Goal: Participate in discussion

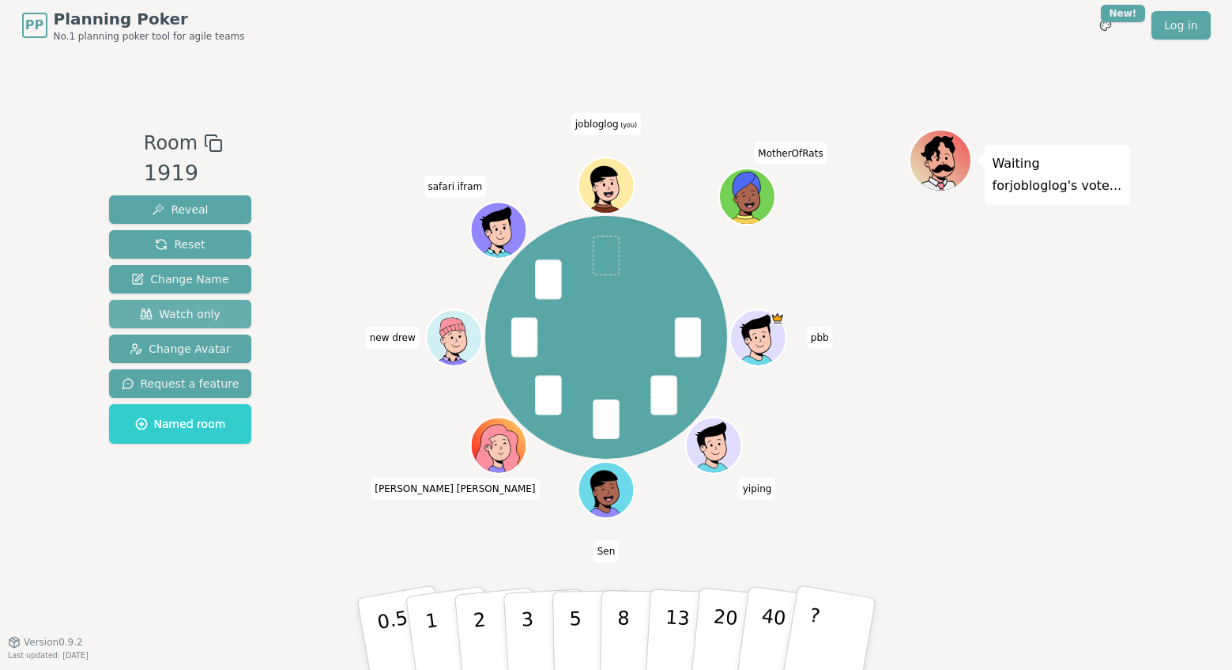
click at [190, 315] on span "Watch only" at bounding box center [180, 314] width 81 height 16
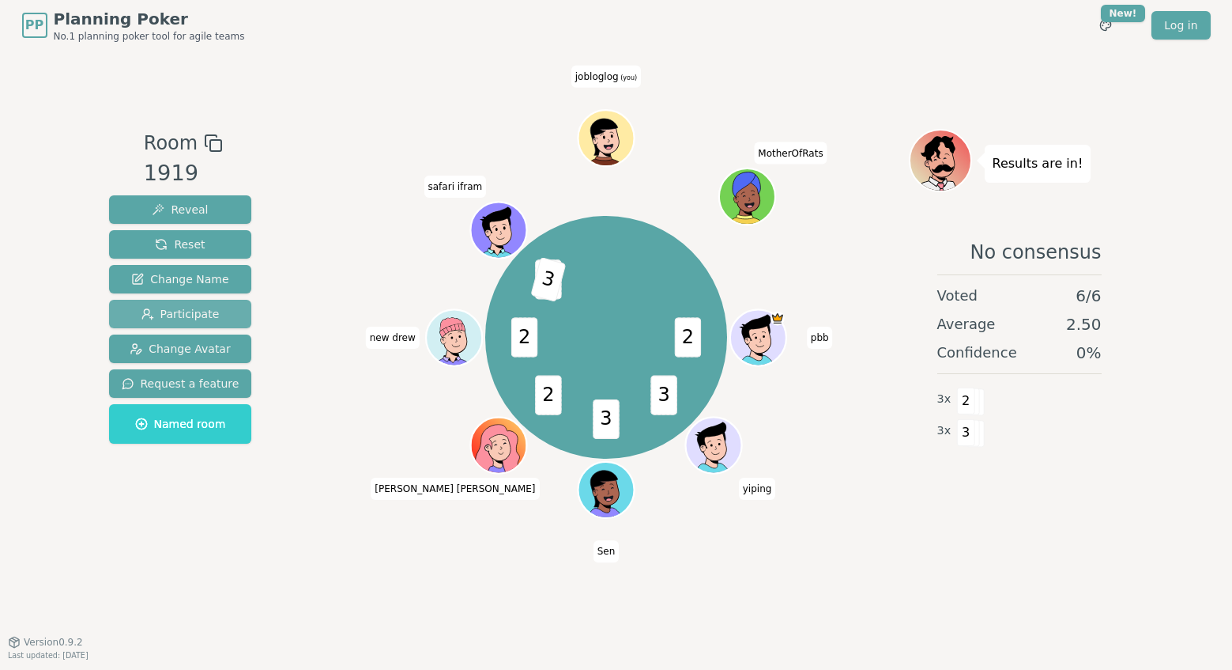
click at [194, 314] on span "Participate" at bounding box center [181, 314] width 78 height 16
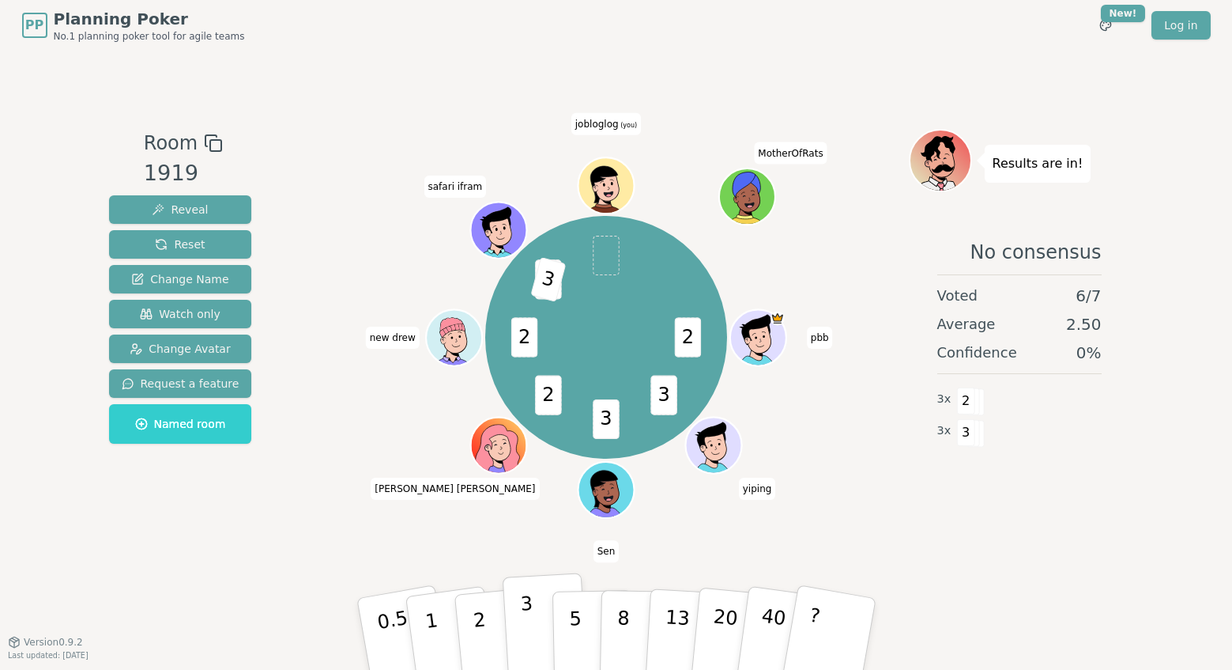
click at [523, 624] on p "3" at bounding box center [527, 635] width 17 height 86
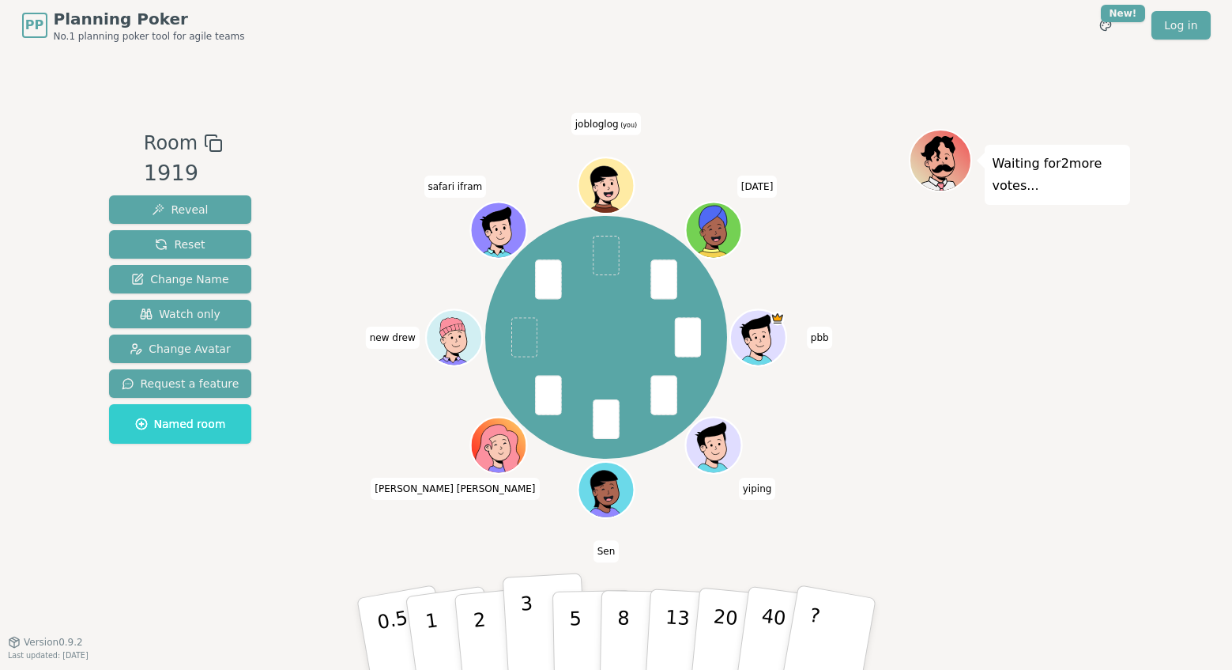
click at [528, 628] on p "3" at bounding box center [527, 635] width 17 height 86
click at [493, 631] on button "2" at bounding box center [497, 635] width 90 height 126
click at [419, 632] on button "1" at bounding box center [450, 634] width 94 height 128
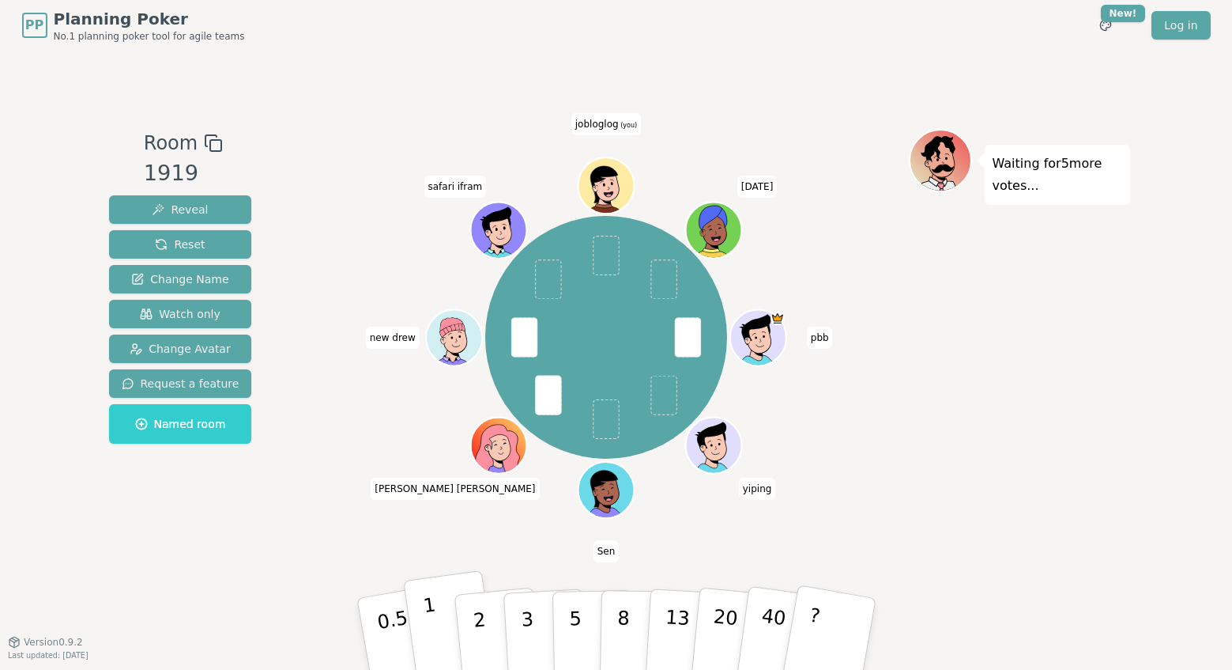
click at [428, 625] on p "1" at bounding box center [433, 636] width 24 height 86
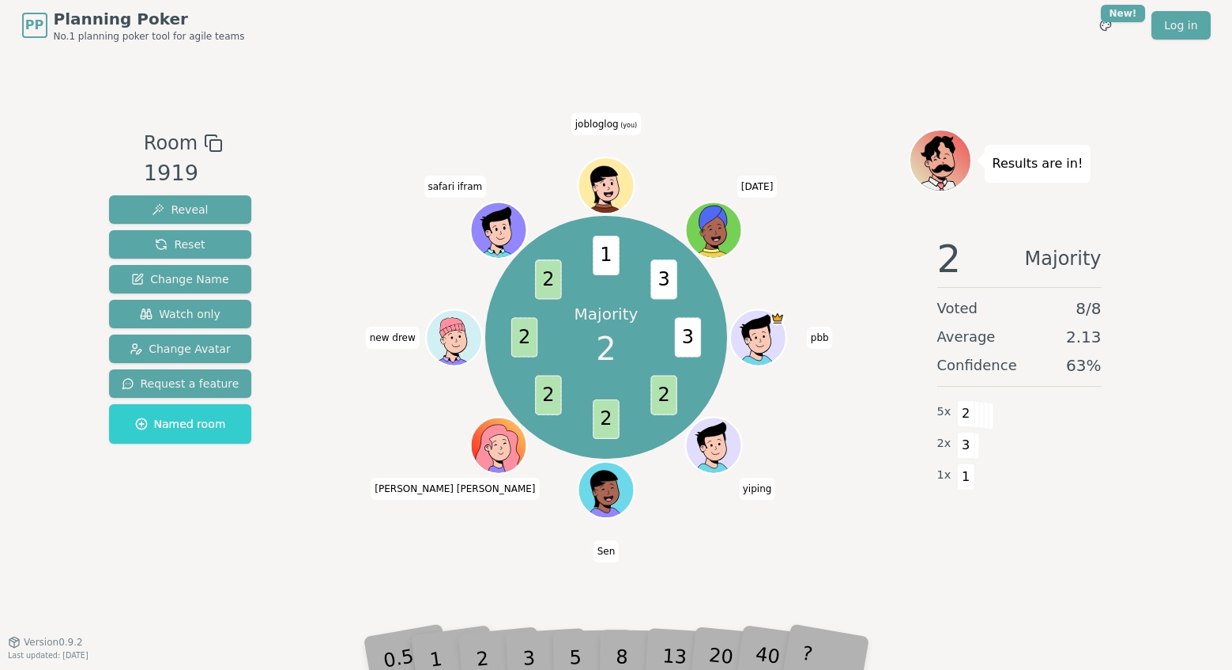
click at [474, 661] on div "0.5 1 2 3 5 8 13 20 40 ?" at bounding box center [616, 633] width 474 height 55
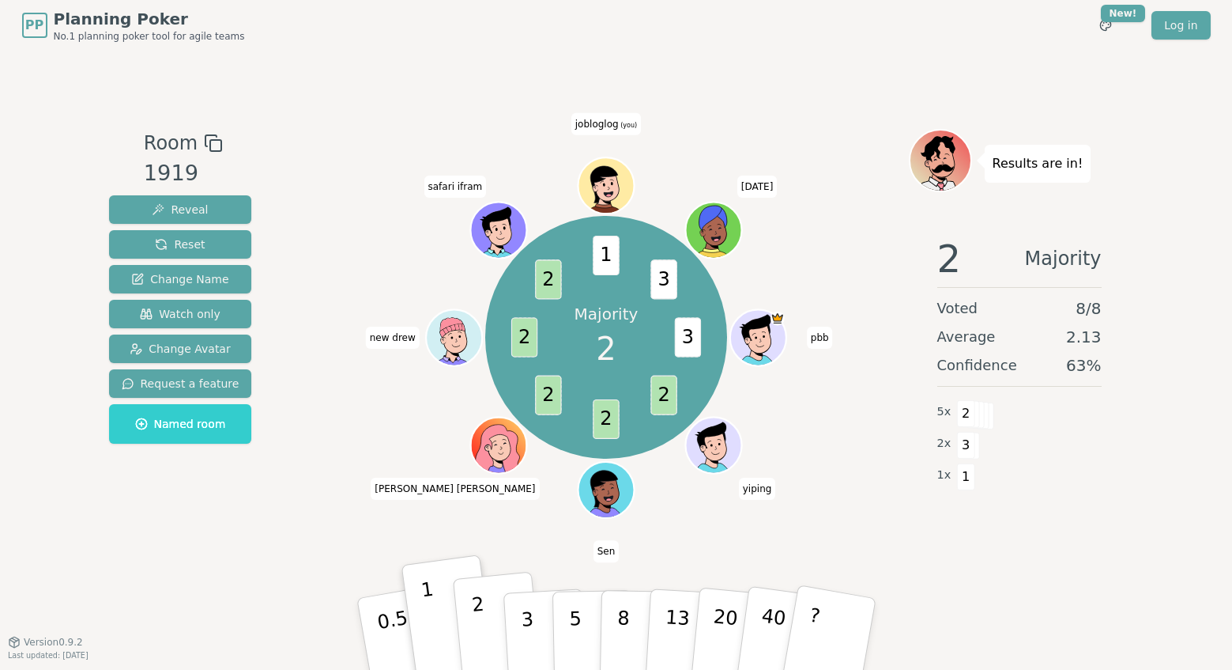
click at [470, 617] on button "2" at bounding box center [497, 635] width 90 height 126
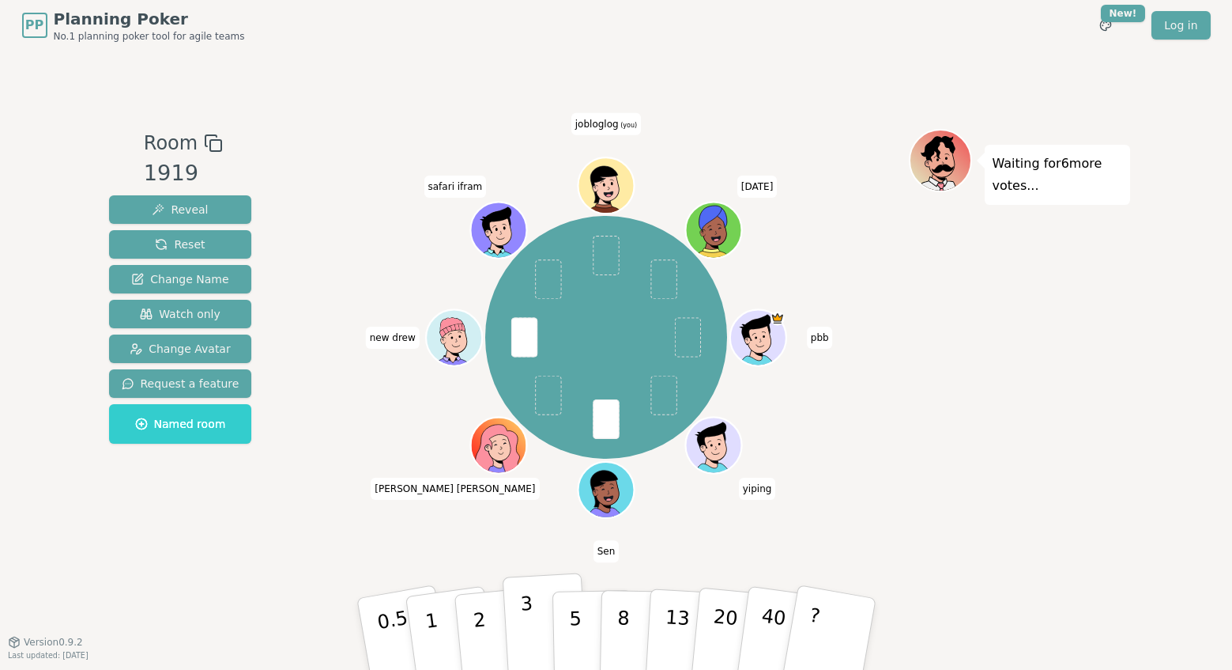
click at [532, 632] on button "3" at bounding box center [545, 633] width 86 height 123
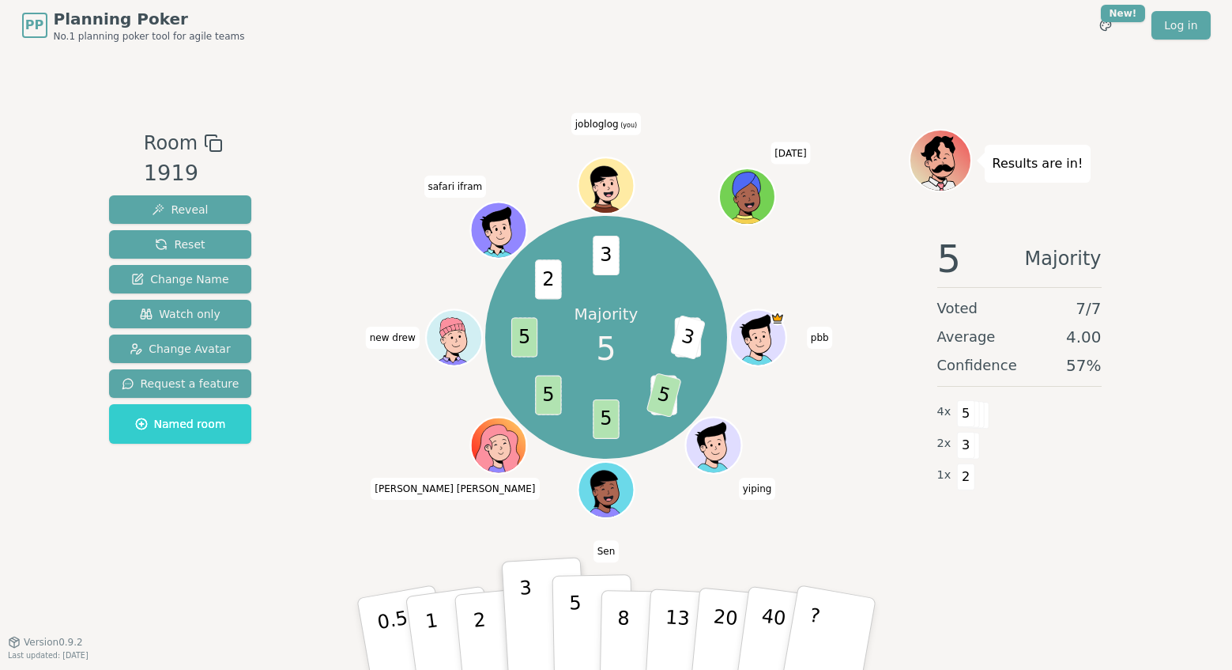
drag, startPoint x: 531, startPoint y: 630, endPoint x: 572, endPoint y: 625, distance: 40.7
click at [572, 625] on div "0.5 1 2 3 5 8 13 20 40 ?" at bounding box center [616, 633] width 474 height 55
click at [572, 625] on p "5" at bounding box center [574, 633] width 13 height 85
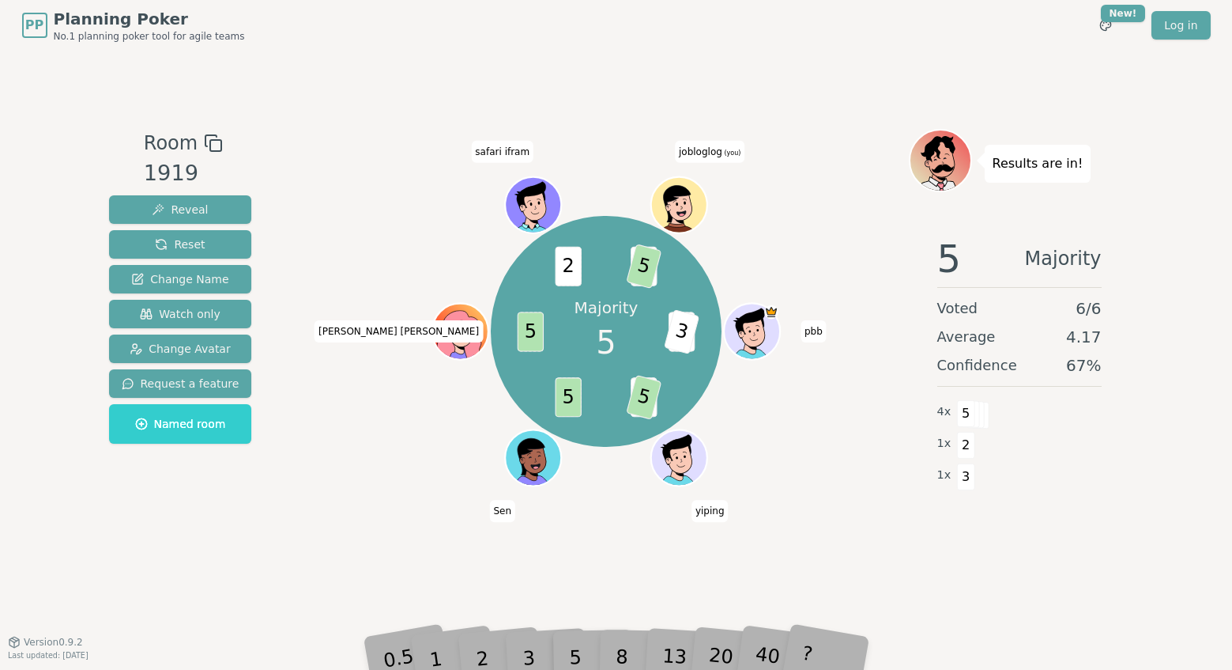
click at [783, 45] on div "PP Planning Poker No.1 planning poker tool for agile teams Toggle theme New! Lo…" at bounding box center [616, 25] width 1189 height 51
